Goal: Navigation & Orientation: Find specific page/section

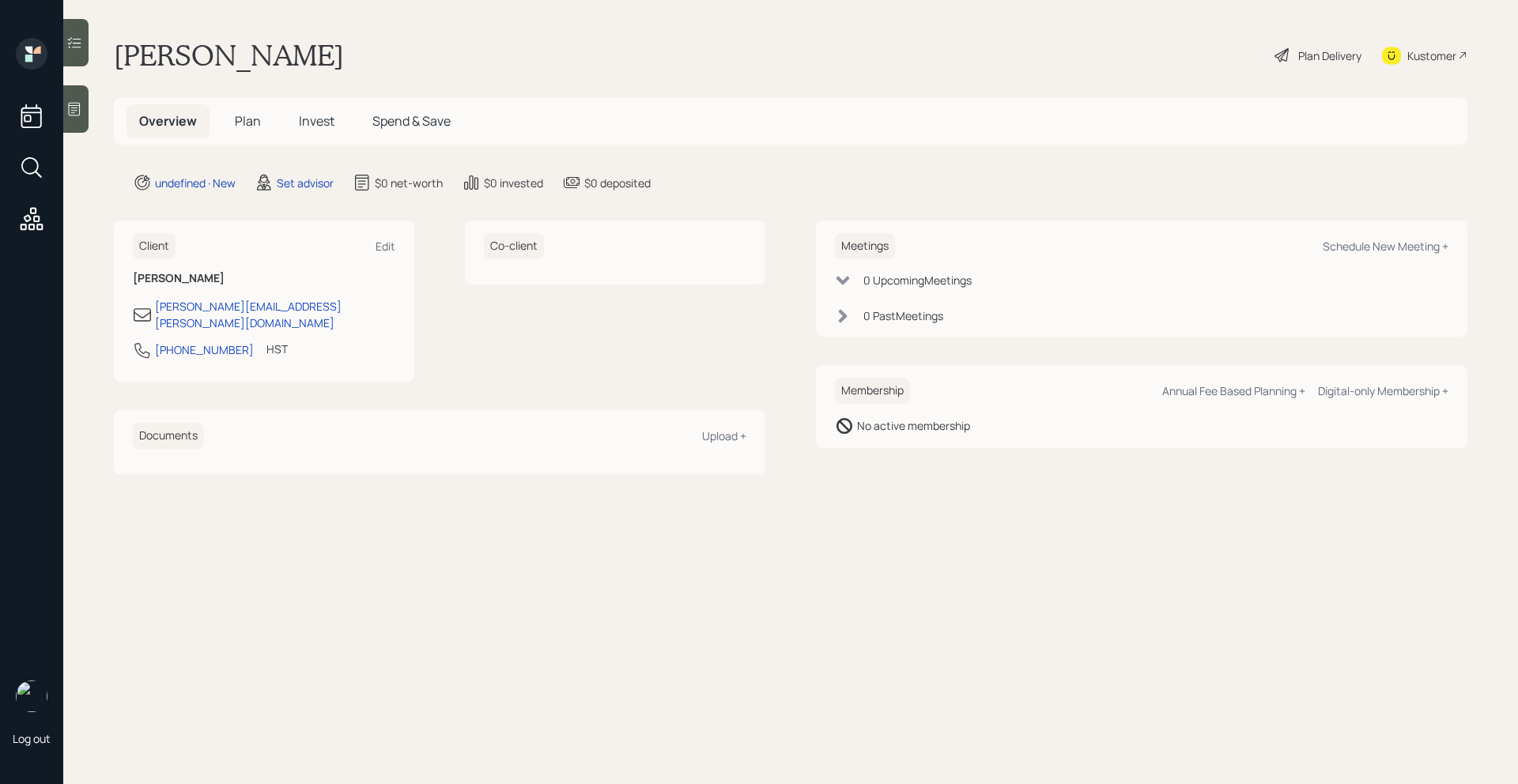
click at [79, 110] on icon at bounding box center [74, 109] width 16 height 16
